Goal: Task Accomplishment & Management: Complete application form

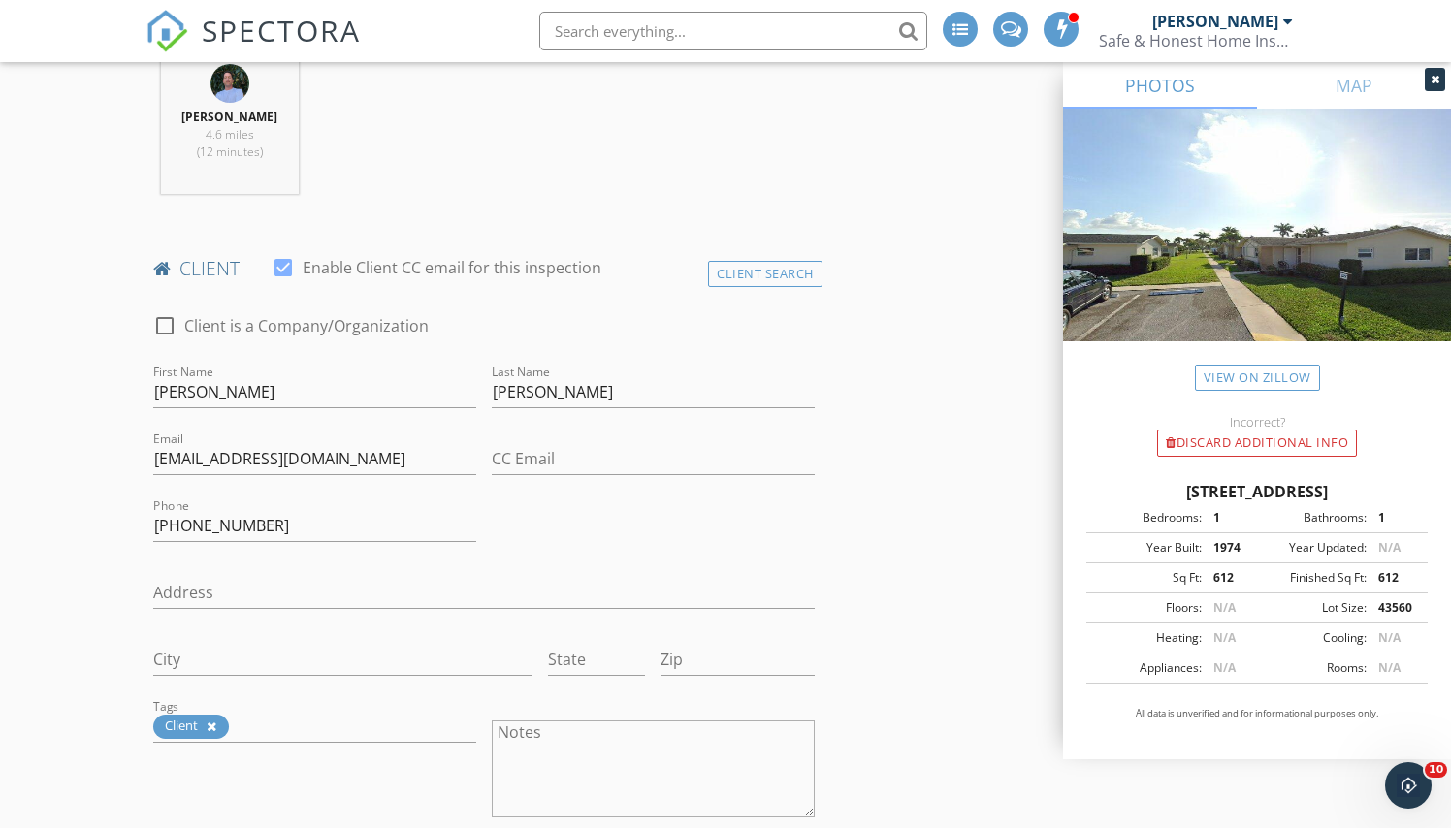
scroll to position [807, 0]
click at [574, 450] on input "CC Email" at bounding box center [653, 456] width 323 height 32
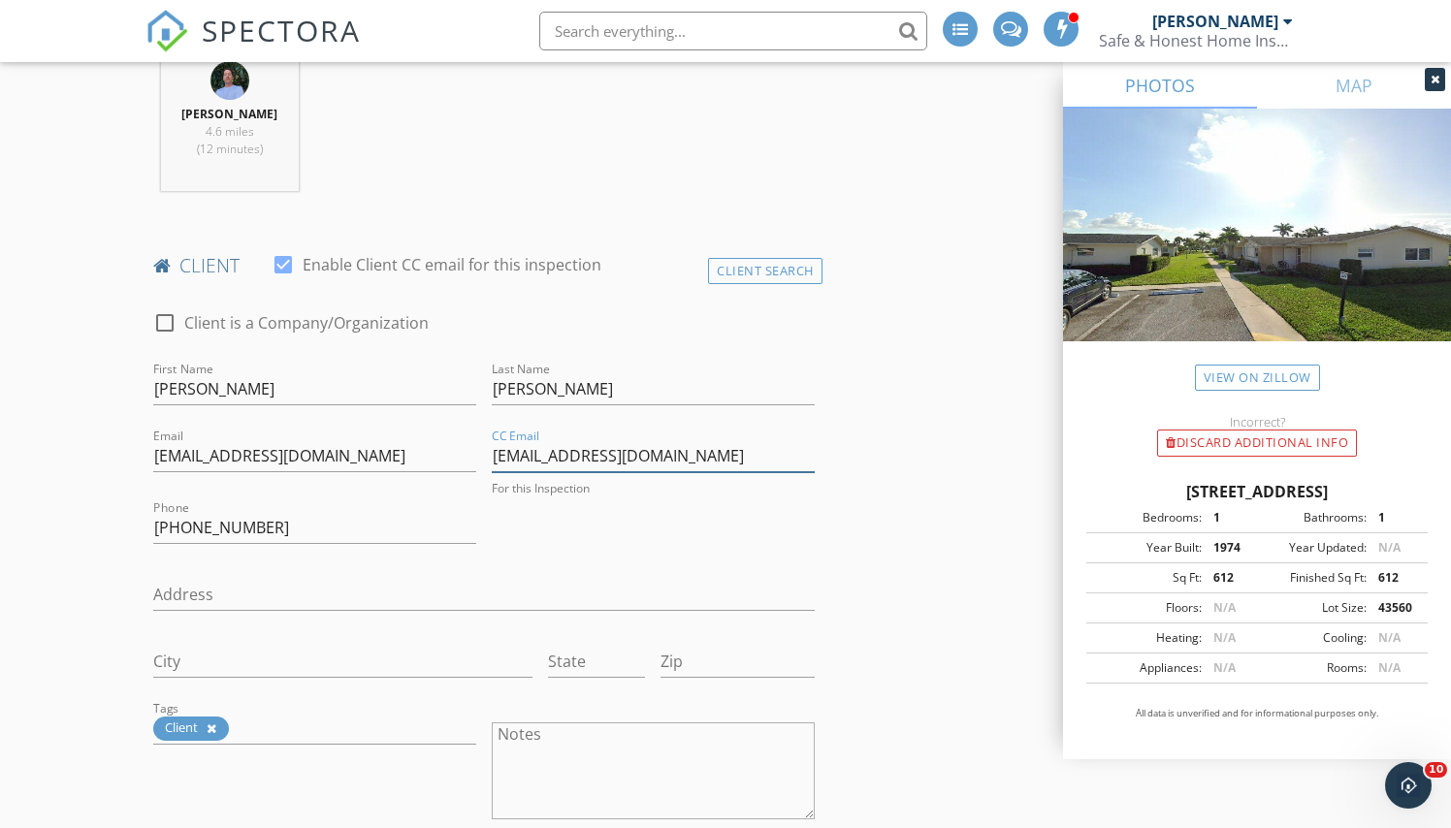
type input "[EMAIL_ADDRESS][DOMAIN_NAME]"
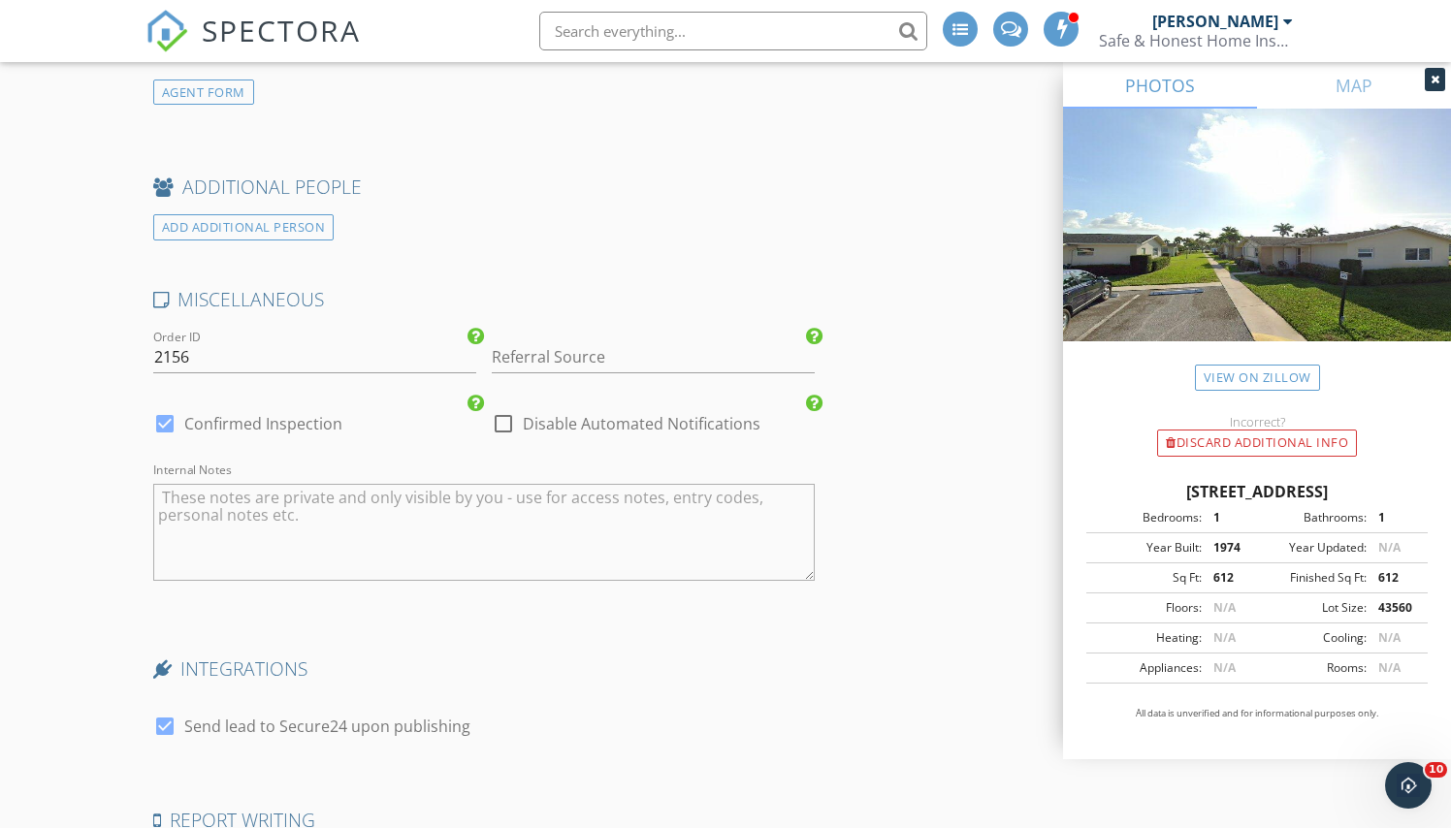
scroll to position [3130, 0]
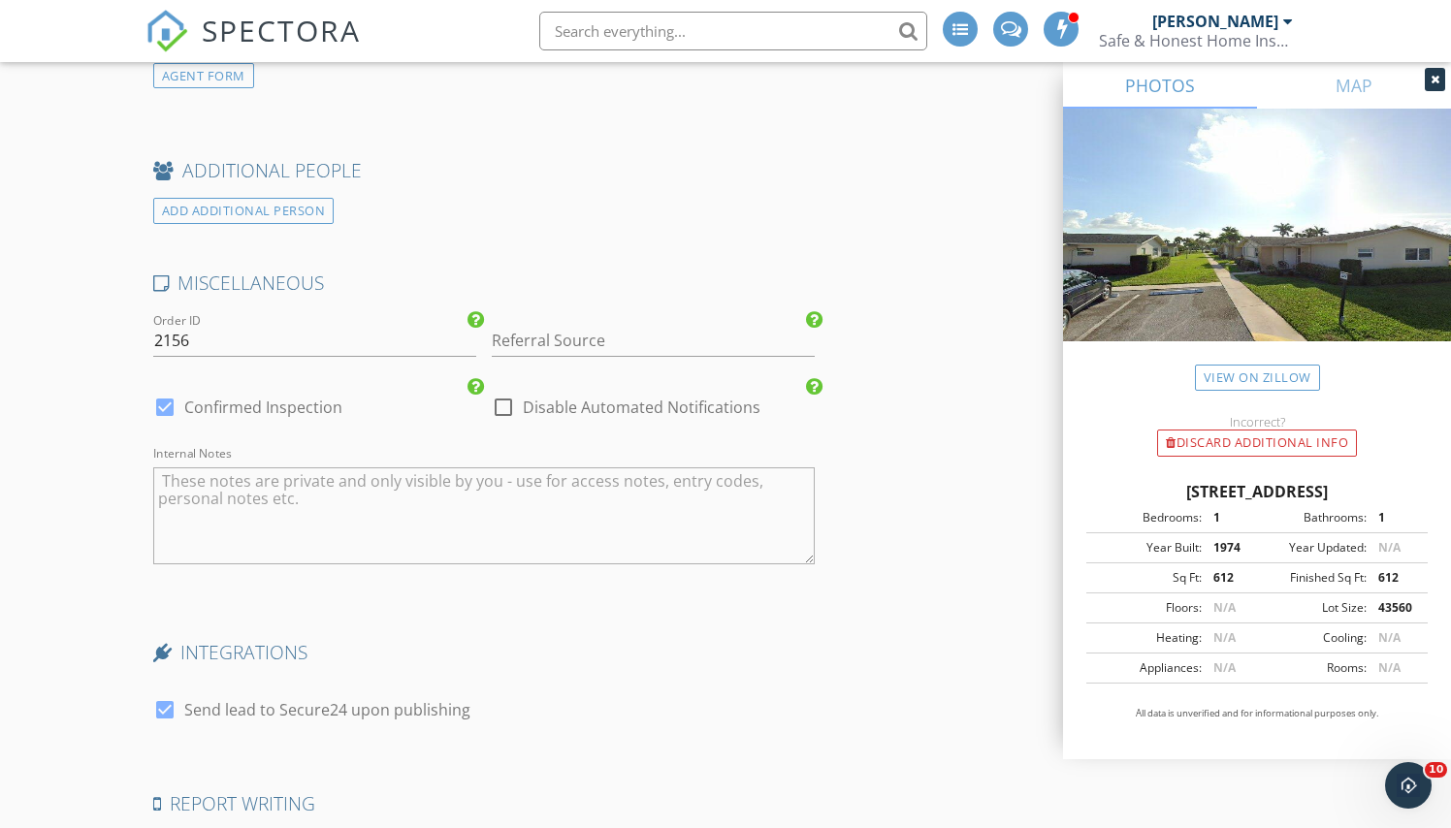
click at [468, 475] on textarea "Internal Notes" at bounding box center [484, 516] width 662 height 97
type textarea "[PERSON_NAME]"
click at [657, 325] on input "Referral Source" at bounding box center [653, 341] width 323 height 32
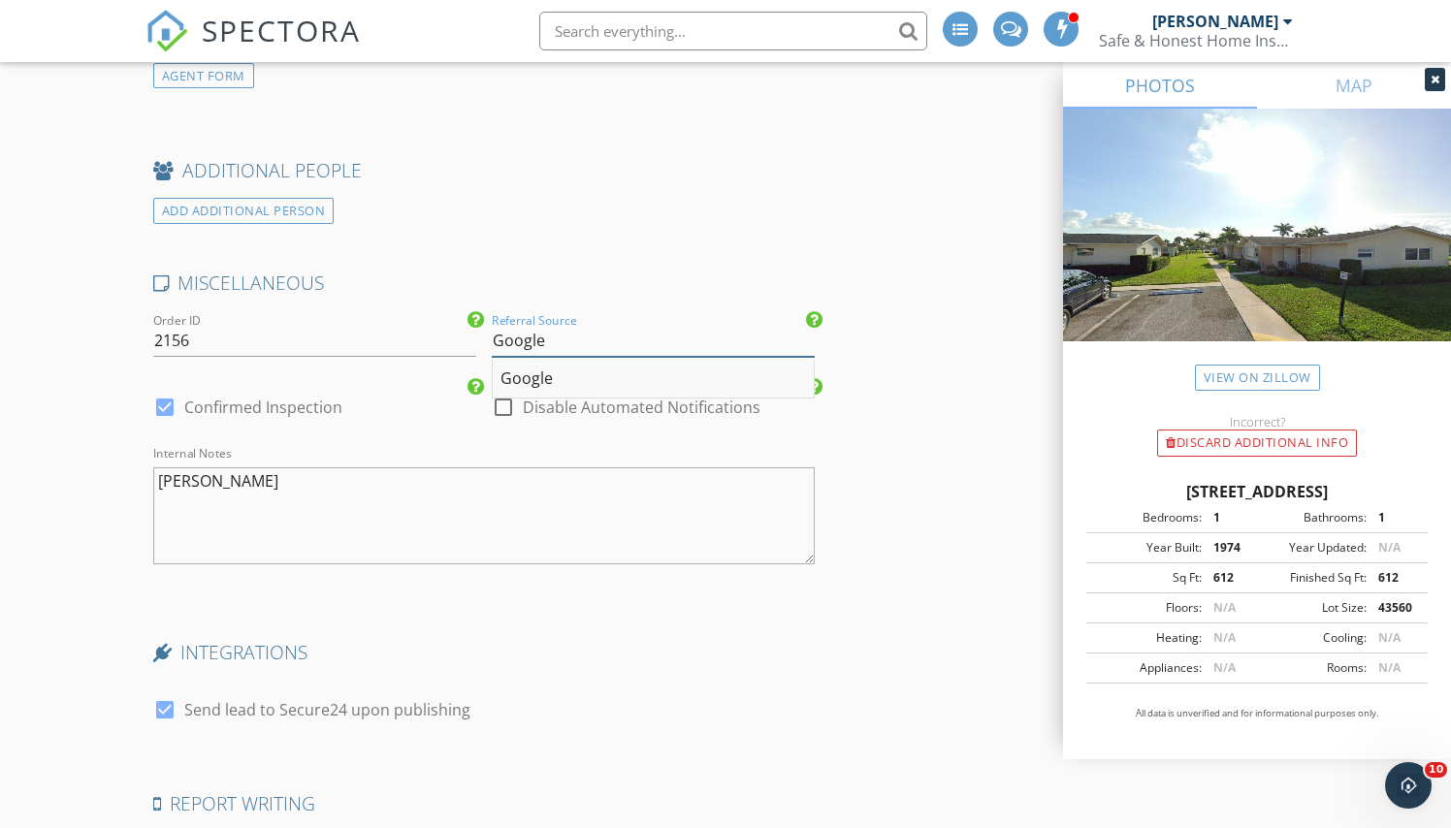
type input "Google"
click at [547, 368] on div "Google" at bounding box center [653, 379] width 321 height 39
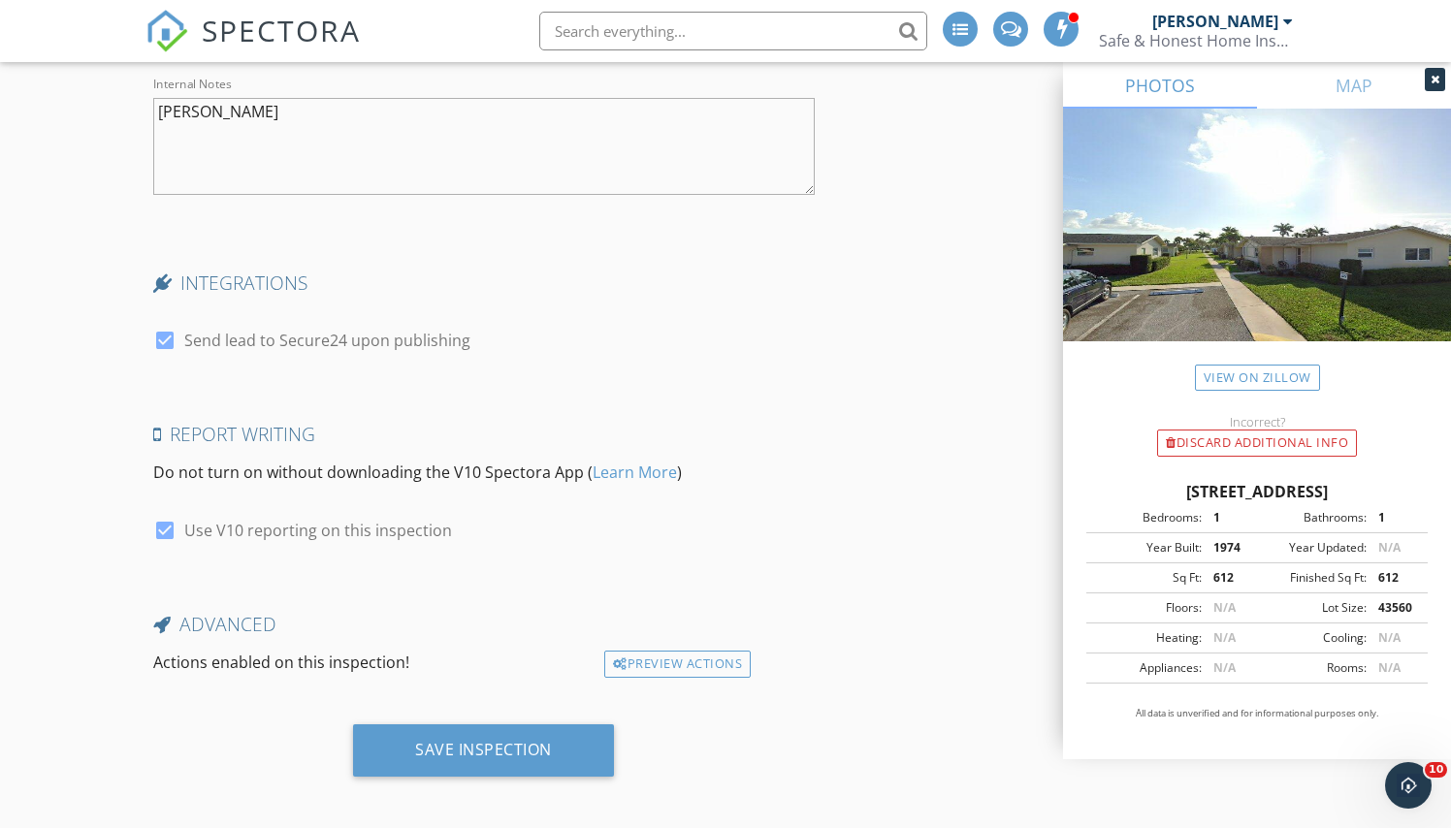
scroll to position [3498, 0]
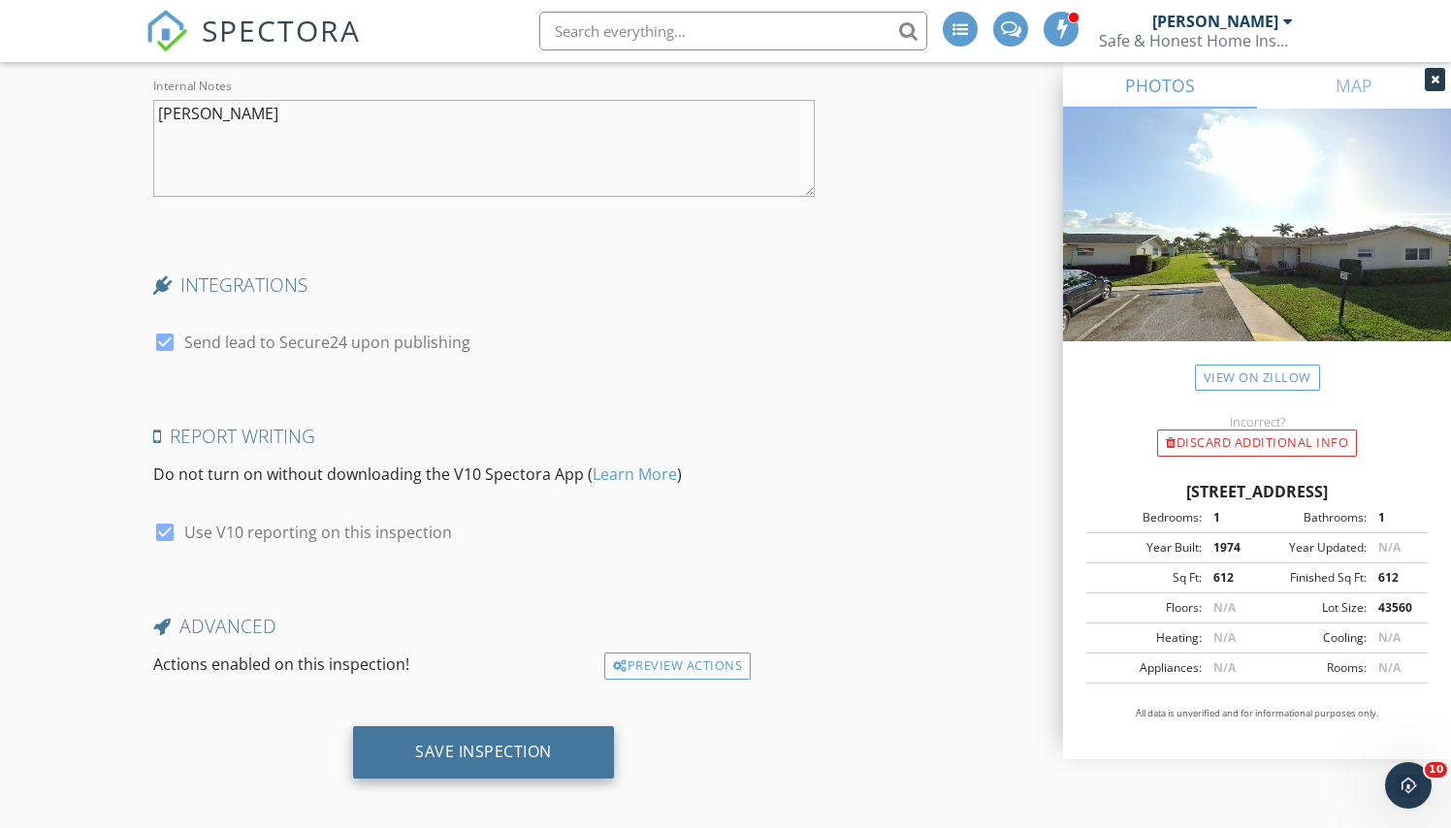
click at [564, 731] on div "Save Inspection" at bounding box center [483, 753] width 261 height 52
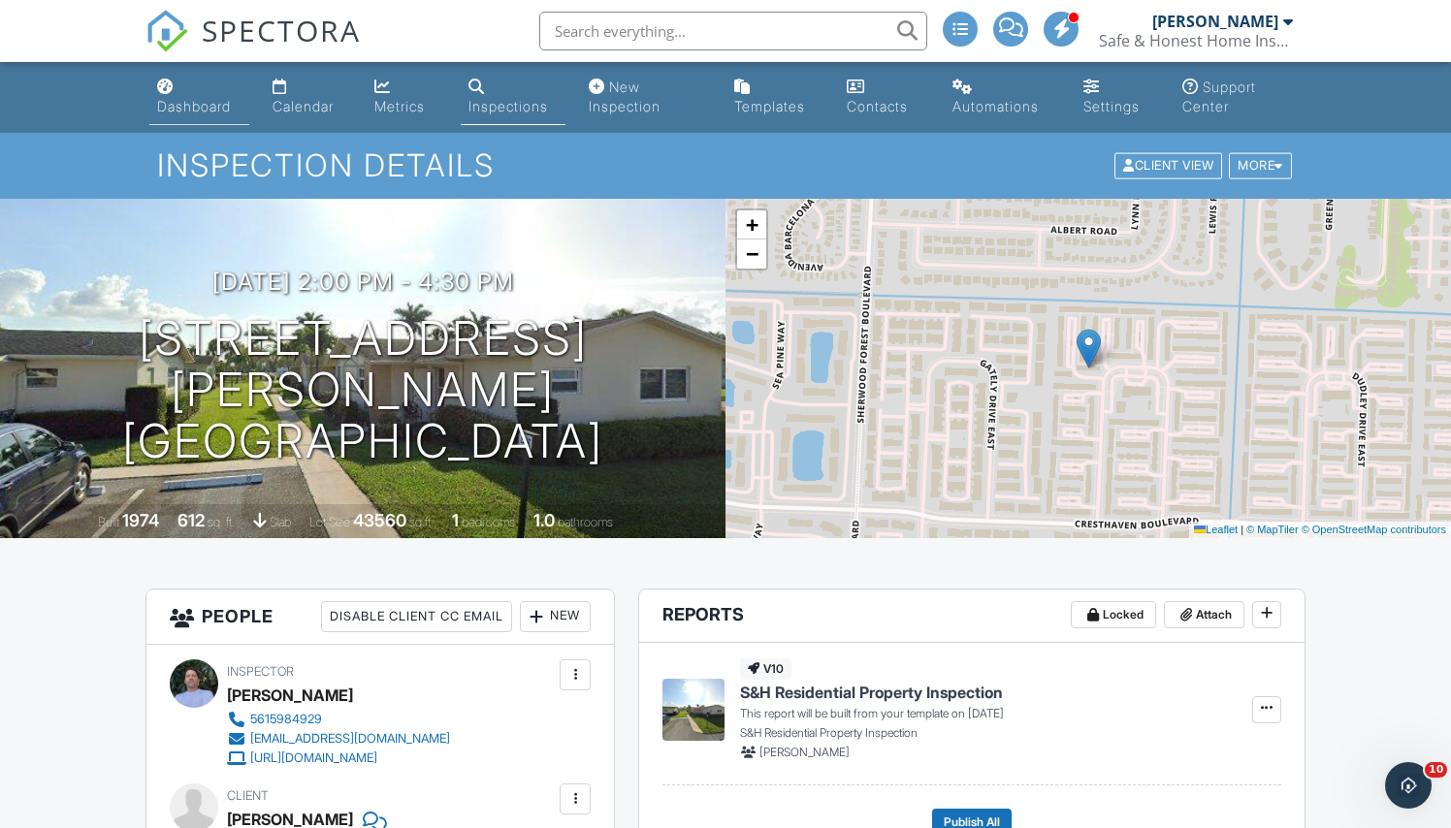
click at [211, 105] on div "Dashboard" at bounding box center [194, 106] width 74 height 16
